Goal: Task Accomplishment & Management: Manage account settings

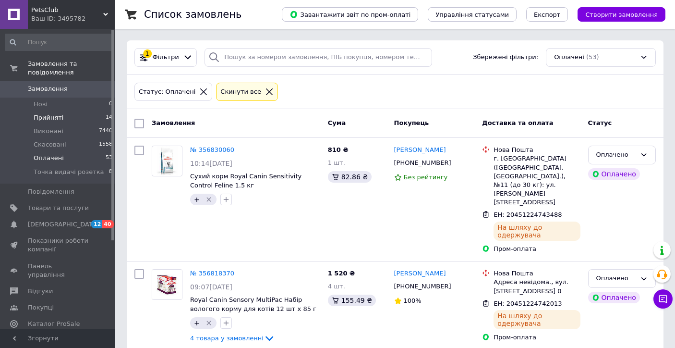
click at [75, 116] on li "Прийняті 14" at bounding box center [59, 117] width 118 height 13
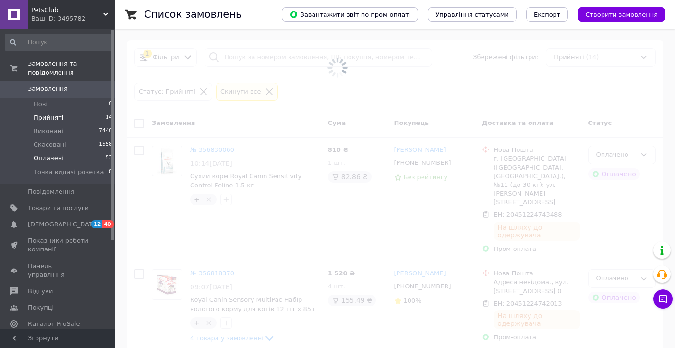
click at [85, 155] on li "Оплачені 53" at bounding box center [59, 157] width 118 height 13
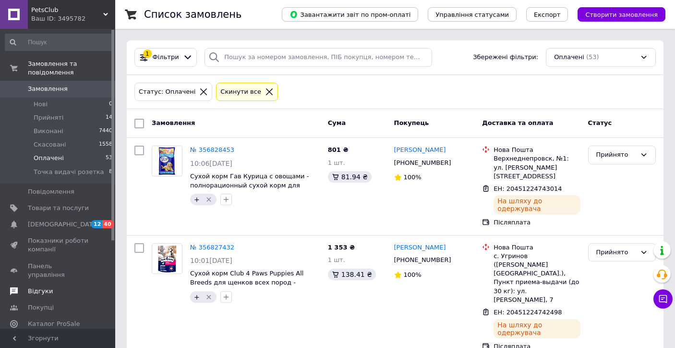
click at [61, 287] on span "Відгуки" at bounding box center [58, 291] width 61 height 9
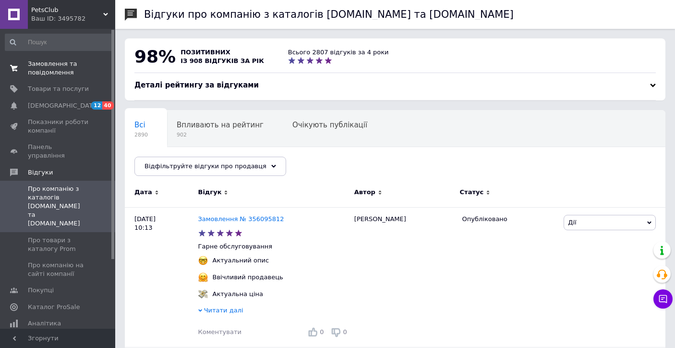
click at [75, 69] on span "Замовлення та повідомлення" at bounding box center [58, 68] width 61 height 17
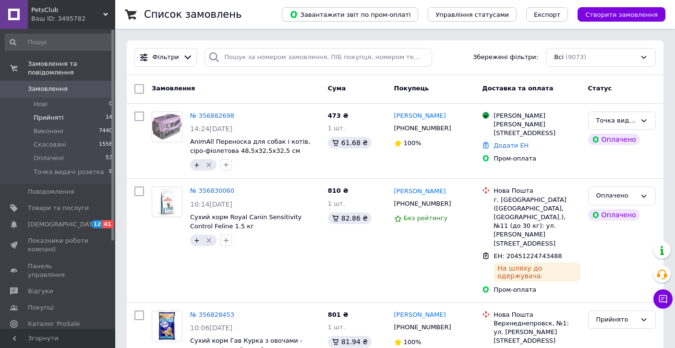
click at [73, 114] on li "Прийняті 14" at bounding box center [59, 117] width 118 height 13
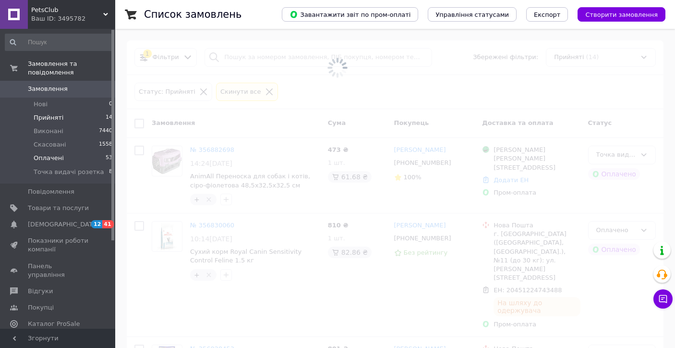
click at [91, 156] on li "Оплачені 53" at bounding box center [59, 157] width 118 height 13
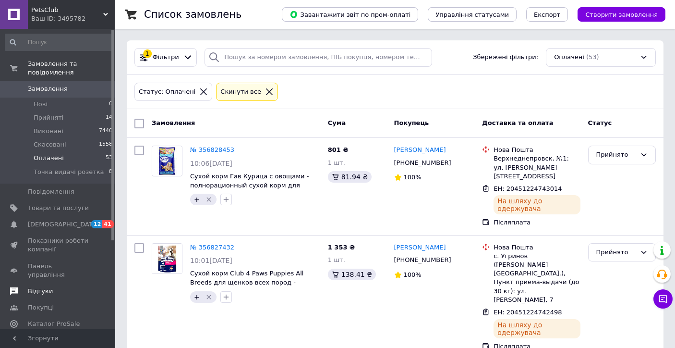
click at [53, 283] on link "Відгуки" at bounding box center [59, 291] width 118 height 16
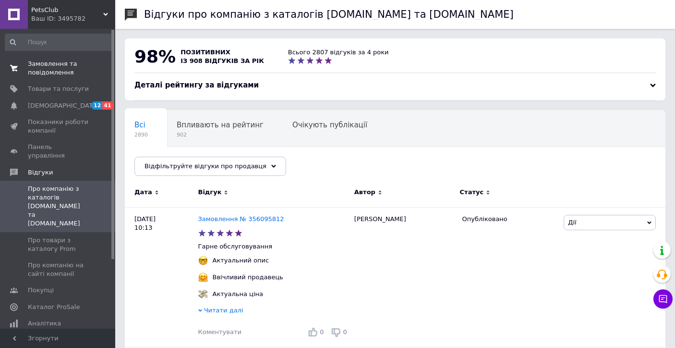
click at [94, 68] on span "0 0" at bounding box center [102, 68] width 26 height 17
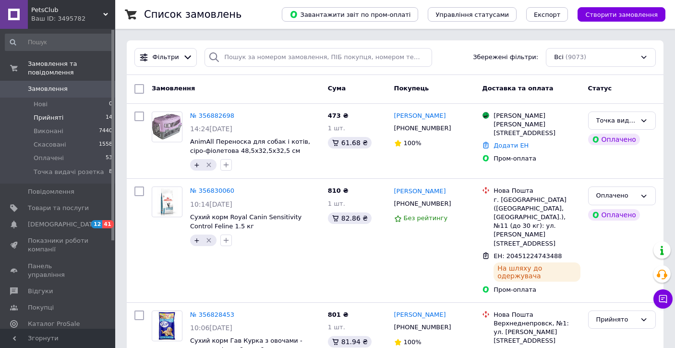
click at [85, 114] on li "Прийняті 14" at bounding box center [59, 117] width 118 height 13
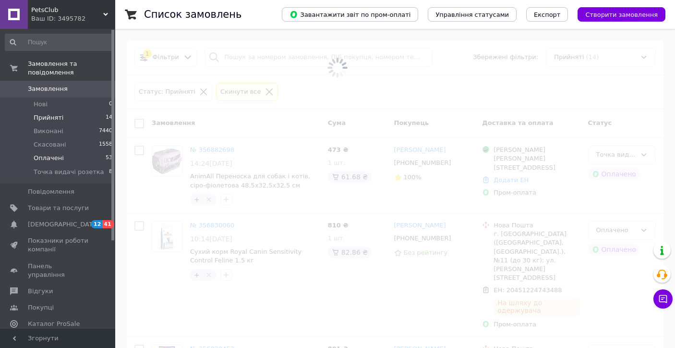
click at [97, 162] on li "Оплачені 53" at bounding box center [59, 157] width 118 height 13
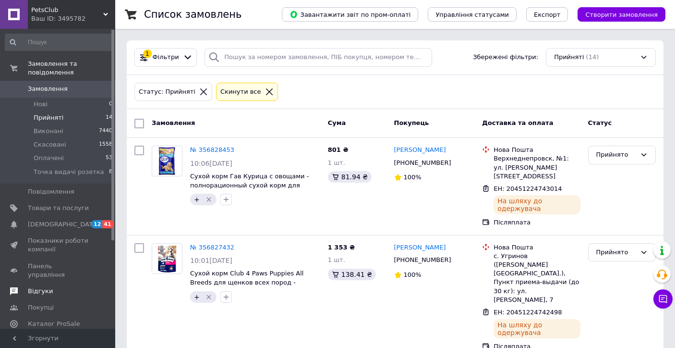
click at [51, 287] on span "Відгуки" at bounding box center [58, 291] width 61 height 9
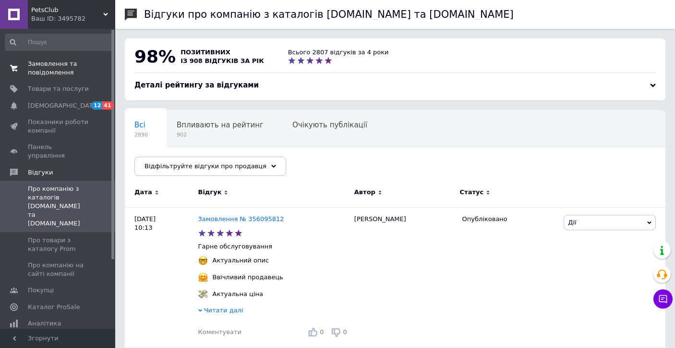
click at [96, 72] on span "0 0" at bounding box center [102, 68] width 26 height 17
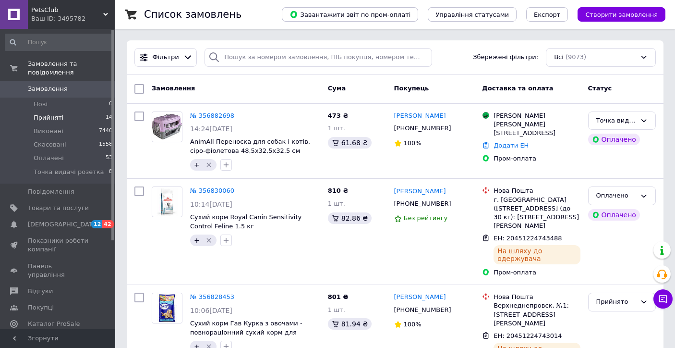
click at [85, 116] on li "Прийняті 14" at bounding box center [59, 117] width 118 height 13
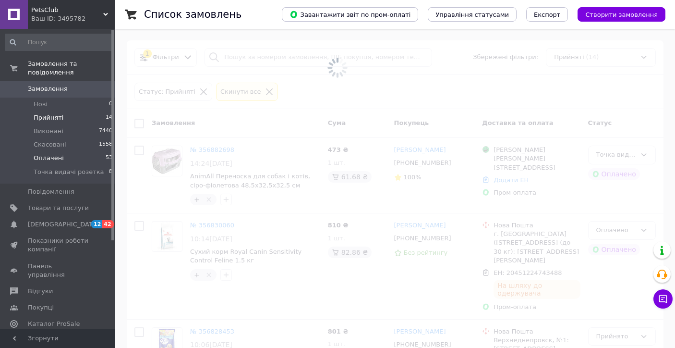
click at [94, 158] on li "Оплачені 53" at bounding box center [59, 157] width 118 height 13
